Goal: Task Accomplishment & Management: Use online tool/utility

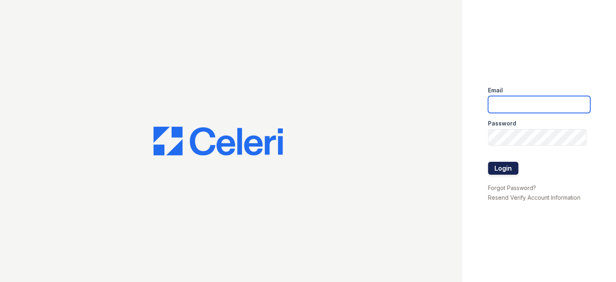
type input "[EMAIL_ADDRESS][DOMAIN_NAME]"
click at [500, 168] on button "Login" at bounding box center [503, 168] width 30 height 13
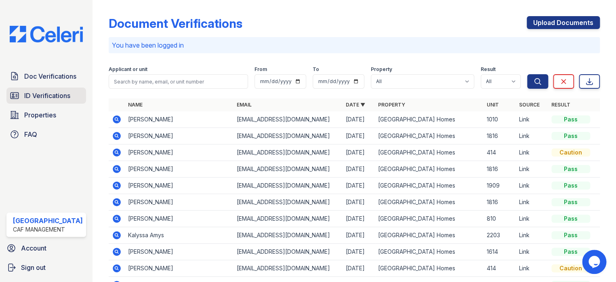
click at [42, 95] on span "ID Verifications" at bounding box center [47, 96] width 46 height 10
